Goal: Transaction & Acquisition: Purchase product/service

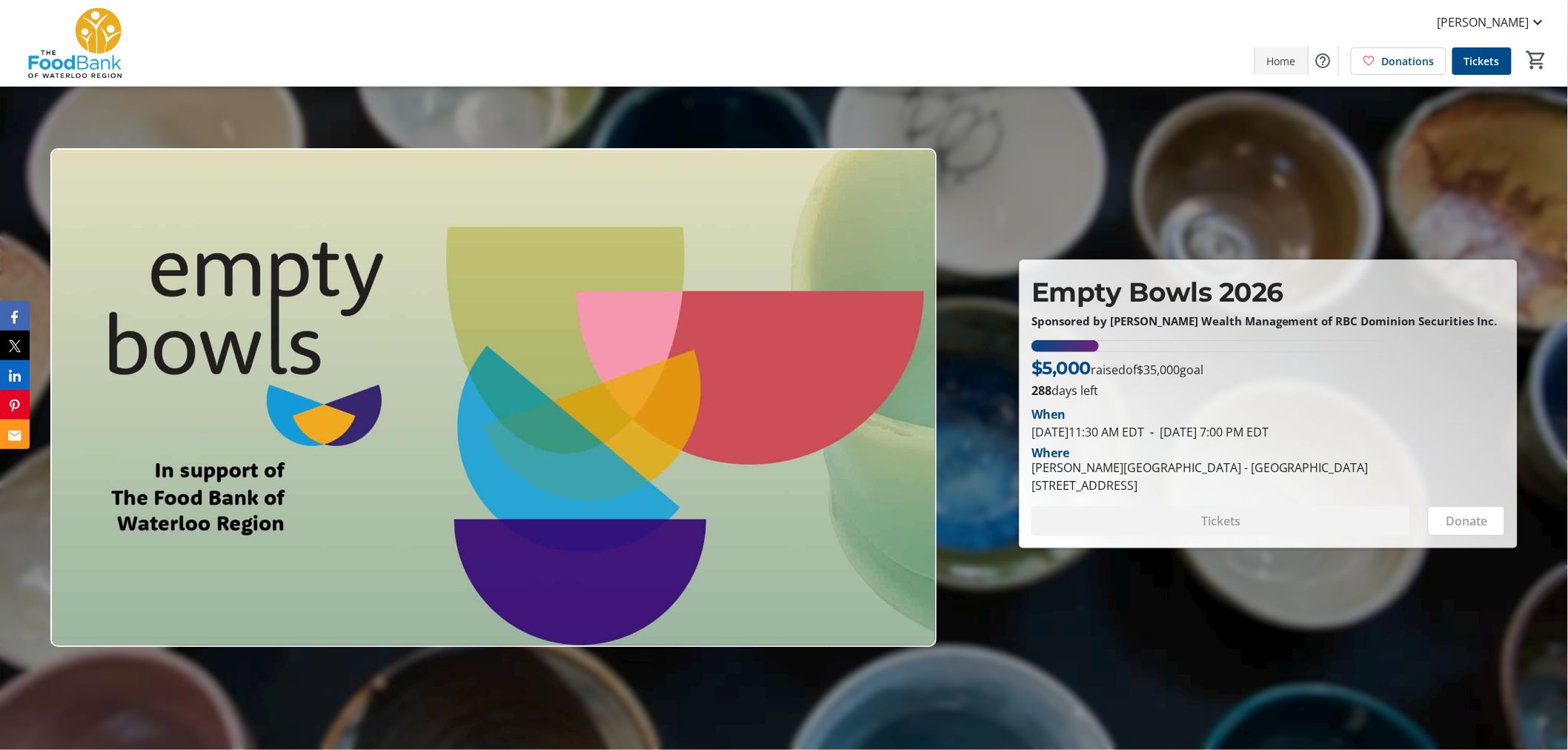
click at [1285, 56] on span "Home" at bounding box center [1281, 61] width 29 height 16
click at [1489, 58] on span "Tickets" at bounding box center [1481, 61] width 35 height 16
